Goal: Find contact information: Find contact information

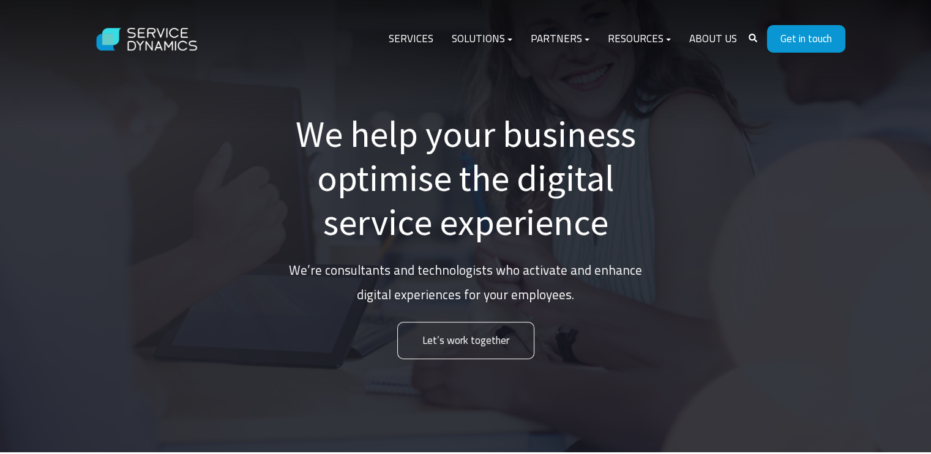
click at [822, 38] on link "Get in touch" at bounding box center [806, 39] width 78 height 28
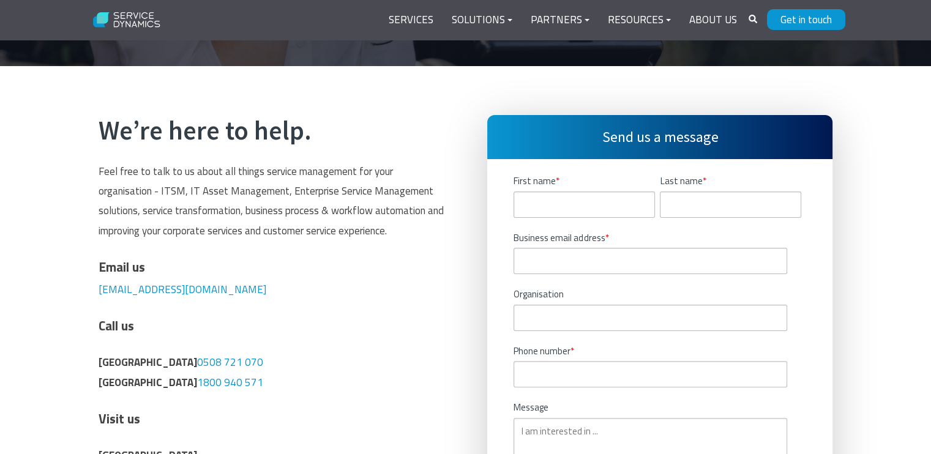
scroll to position [247, 0]
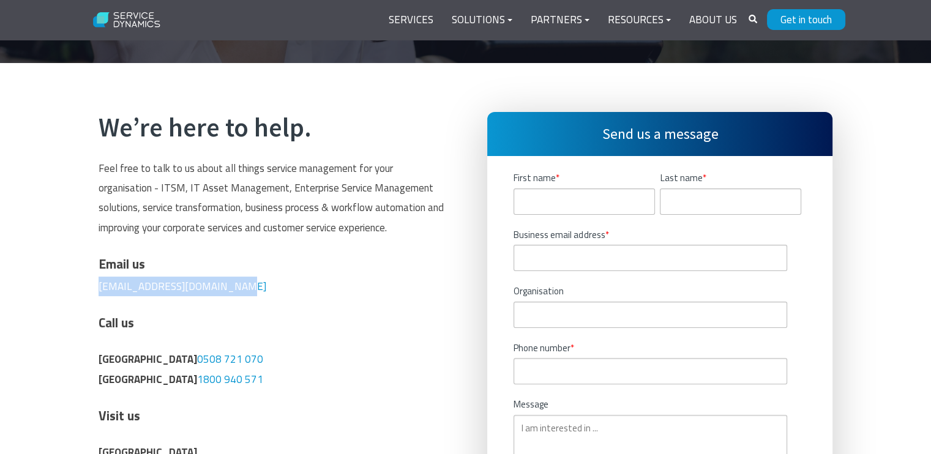
drag, startPoint x: 251, startPoint y: 289, endPoint x: 78, endPoint y: 289, distance: 172.7
click at [78, 289] on div "We’re here to help. Feel free to talk to us about all things service management…" at bounding box center [465, 415] width 931 height 705
copy link "[EMAIL_ADDRESS][DOMAIN_NAME]"
